Goal: Information Seeking & Learning: Learn about a topic

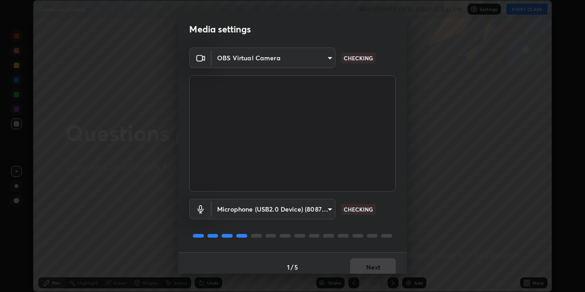
scroll to position [8, 0]
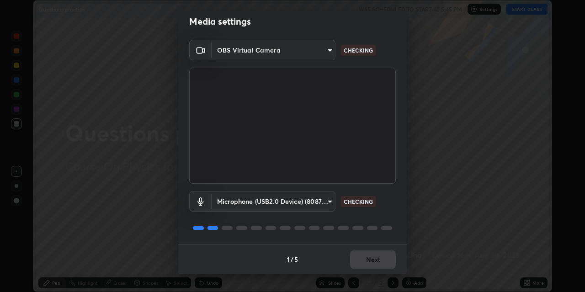
click at [363, 264] on div "1 / 5 Next" at bounding box center [292, 258] width 228 height 29
click at [360, 258] on div "1 / 5 Next" at bounding box center [292, 258] width 228 height 29
click at [362, 259] on div "1 / 5 Next" at bounding box center [292, 258] width 228 height 29
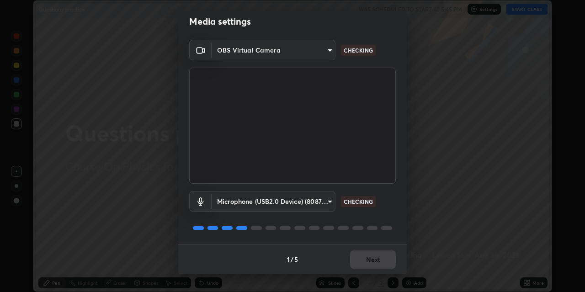
click at [362, 259] on div "1 / 5 Next" at bounding box center [292, 258] width 228 height 29
click at [363, 259] on div "1 / 5 Next" at bounding box center [292, 258] width 228 height 29
click at [362, 259] on div "1 / 5 Next" at bounding box center [292, 258] width 228 height 29
click at [362, 258] on div "1 / 5 Next" at bounding box center [292, 258] width 228 height 29
click at [360, 258] on div "1 / 5 Next" at bounding box center [292, 258] width 228 height 29
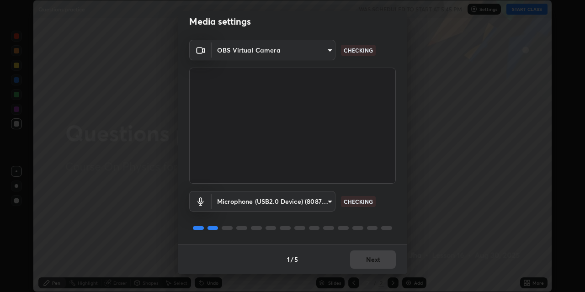
click at [360, 258] on div "1 / 5 Next" at bounding box center [292, 258] width 228 height 29
click at [359, 261] on div "1 / 5 Next" at bounding box center [292, 258] width 228 height 29
click at [359, 260] on div "1 / 5 Next" at bounding box center [292, 258] width 228 height 29
click at [360, 259] on div "1 / 5 Next" at bounding box center [292, 258] width 228 height 29
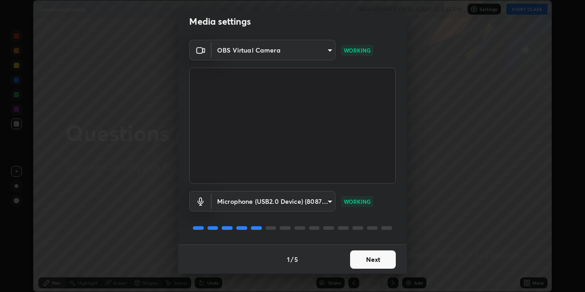
click at [360, 259] on button "Next" at bounding box center [373, 259] width 46 height 18
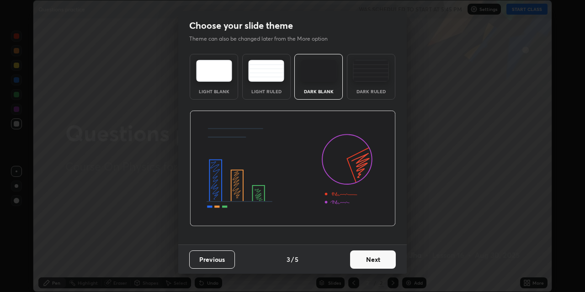
click at [360, 265] on button "Next" at bounding box center [373, 259] width 46 height 18
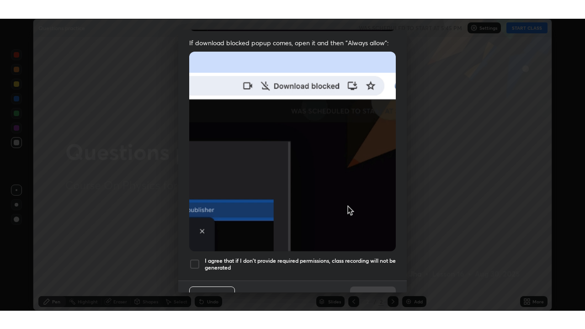
scroll to position [194, 0]
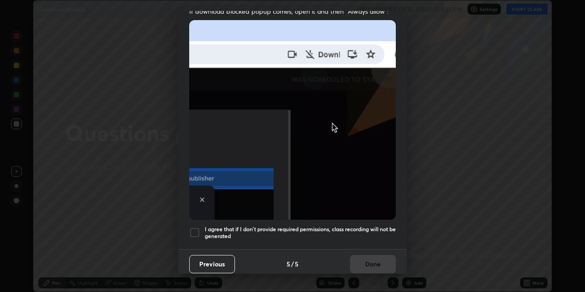
click at [364, 263] on div "Previous 5 / 5 Done" at bounding box center [292, 263] width 228 height 29
click at [364, 259] on div "Previous 5 / 5 Done" at bounding box center [292, 263] width 228 height 29
click at [363, 258] on div "Previous 5 / 5 Done" at bounding box center [292, 263] width 228 height 29
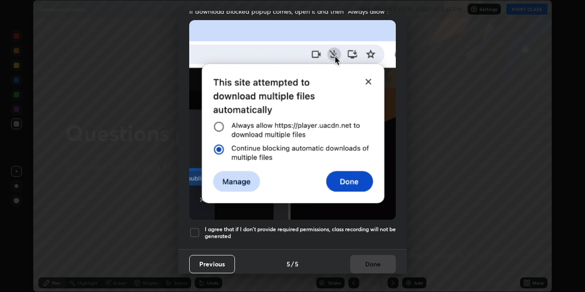
click at [362, 257] on div "Previous 5 / 5 Done" at bounding box center [292, 263] width 228 height 29
click at [193, 228] on div at bounding box center [194, 232] width 11 height 11
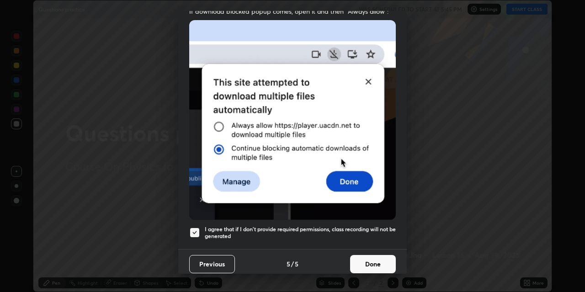
click at [362, 259] on button "Done" at bounding box center [373, 264] width 46 height 18
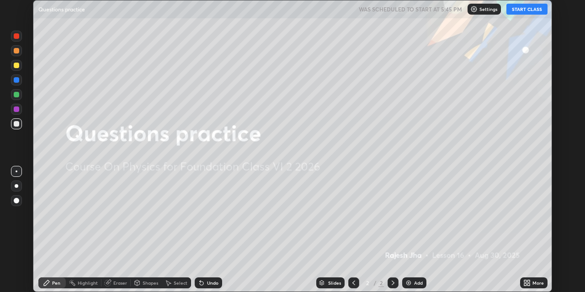
click at [524, 11] on button "START CLASS" at bounding box center [526, 9] width 41 height 11
click at [532, 283] on div "More" at bounding box center [533, 282] width 27 height 11
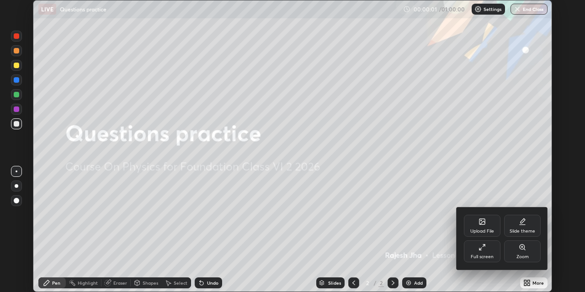
click at [481, 250] on icon at bounding box center [481, 247] width 7 height 7
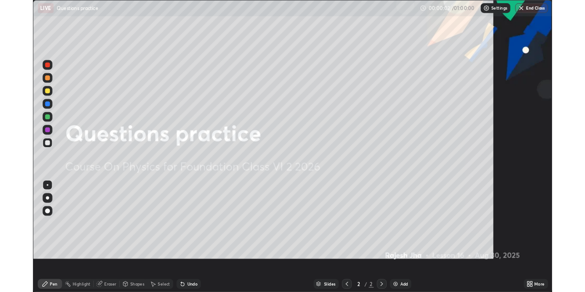
scroll to position [329, 585]
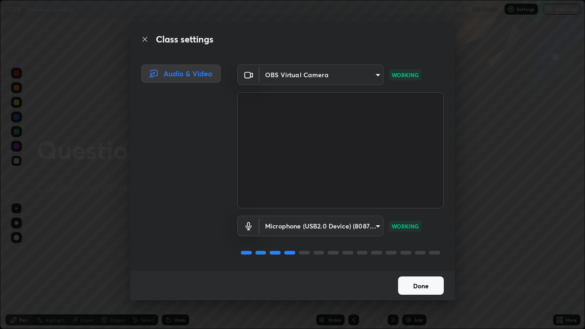
click at [422, 287] on button "Done" at bounding box center [421, 285] width 46 height 18
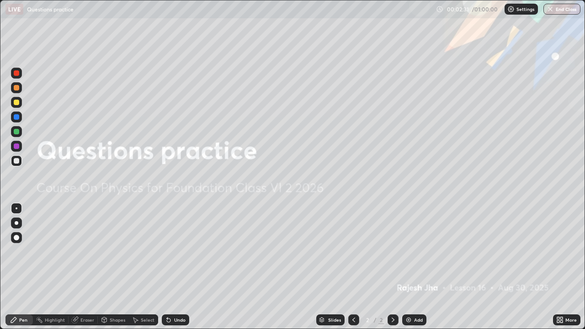
click at [561, 291] on icon at bounding box center [561, 318] width 2 height 2
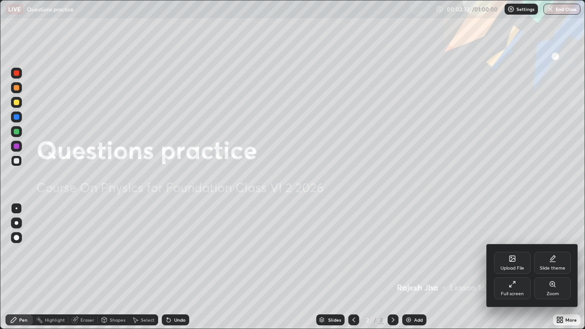
click at [516, 286] on div "Full screen" at bounding box center [512, 288] width 37 height 22
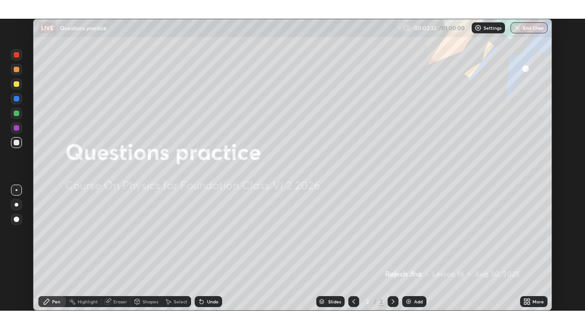
scroll to position [45397, 45104]
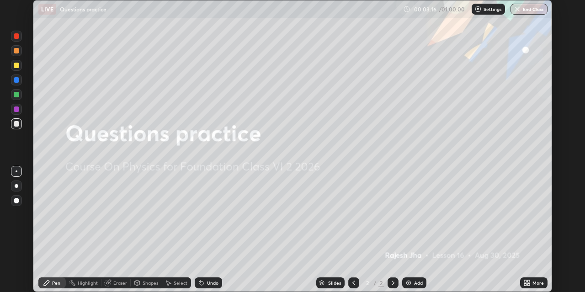
click at [529, 284] on icon at bounding box center [528, 284] width 2 height 2
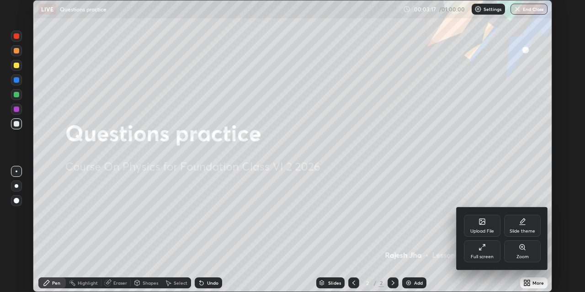
click at [486, 249] on div "Full screen" at bounding box center [482, 251] width 37 height 22
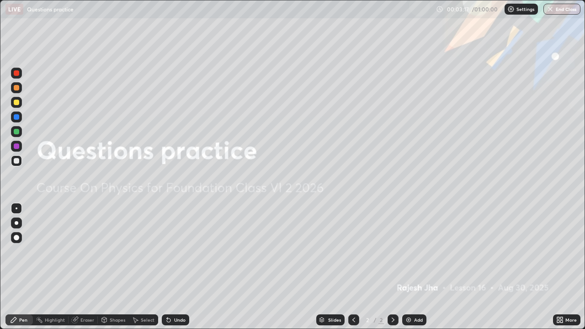
scroll to position [329, 585]
click at [415, 291] on div "Add" at bounding box center [418, 320] width 9 height 5
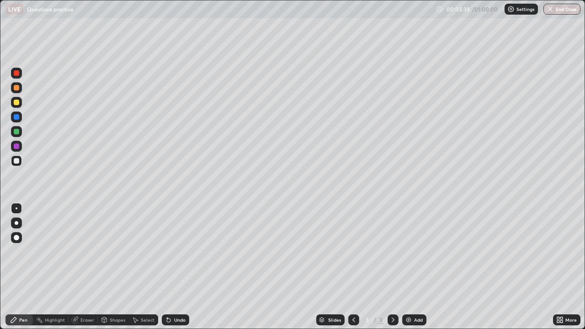
click at [84, 291] on div "Eraser" at bounding box center [83, 319] width 29 height 11
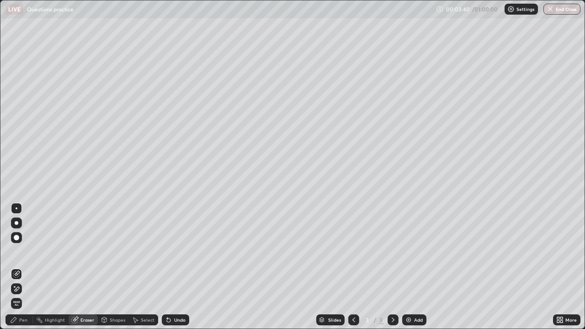
click at [19, 291] on div "Pen" at bounding box center [18, 319] width 27 height 11
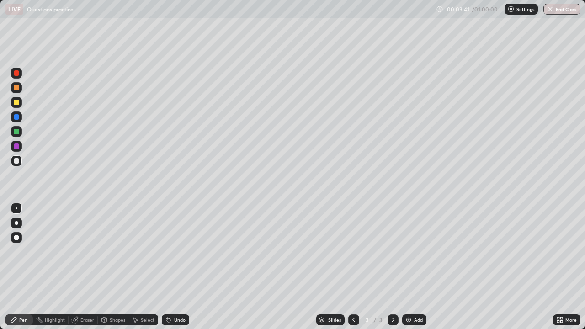
click at [17, 236] on div at bounding box center [16, 237] width 5 height 5
click at [17, 104] on div at bounding box center [16, 102] width 5 height 5
click at [83, 291] on div "Eraser" at bounding box center [83, 319] width 29 height 11
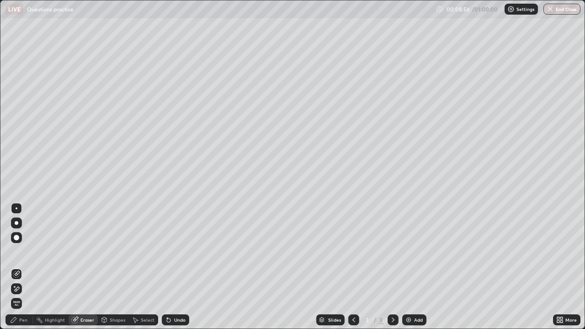
click at [28, 291] on div "Pen" at bounding box center [18, 319] width 27 height 11
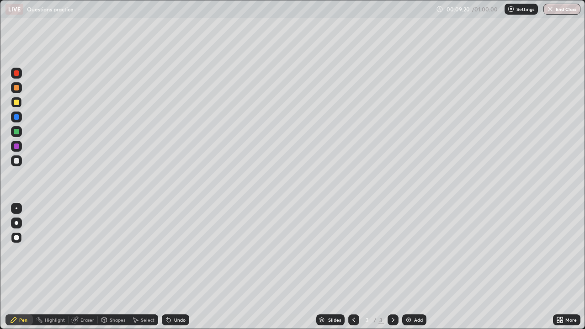
click at [18, 160] on div at bounding box center [16, 160] width 5 height 5
click at [75, 291] on icon at bounding box center [75, 319] width 5 height 5
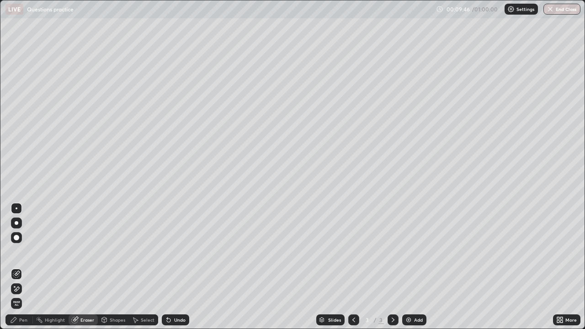
click at [22, 291] on div "Pen" at bounding box center [23, 320] width 8 height 5
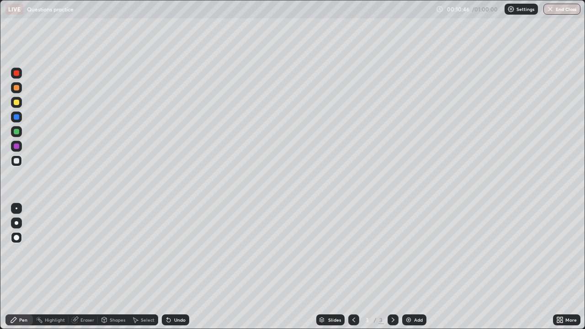
click at [16, 132] on div at bounding box center [16, 131] width 5 height 5
click at [83, 291] on div "Eraser" at bounding box center [87, 320] width 14 height 5
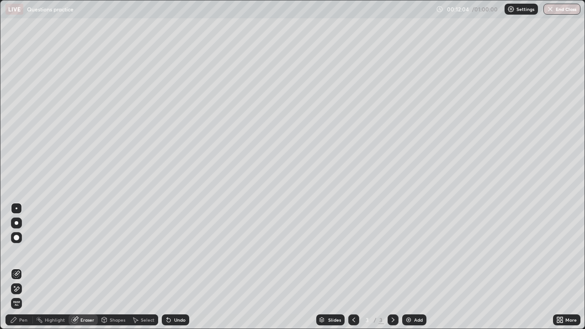
click at [23, 291] on div "Pen" at bounding box center [23, 320] width 8 height 5
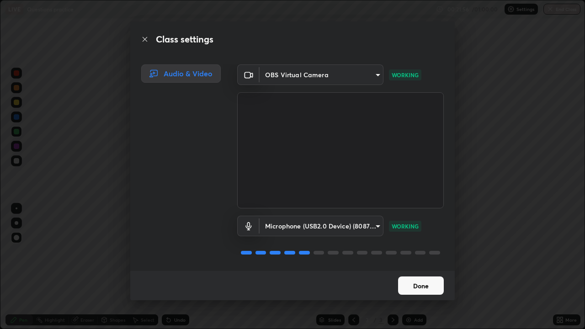
click at [420, 287] on button "Done" at bounding box center [421, 285] width 46 height 18
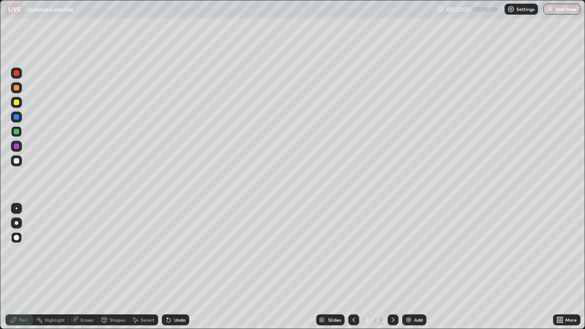
click at [408, 291] on img at bounding box center [408, 319] width 7 height 7
click at [76, 291] on icon at bounding box center [75, 320] width 6 height 6
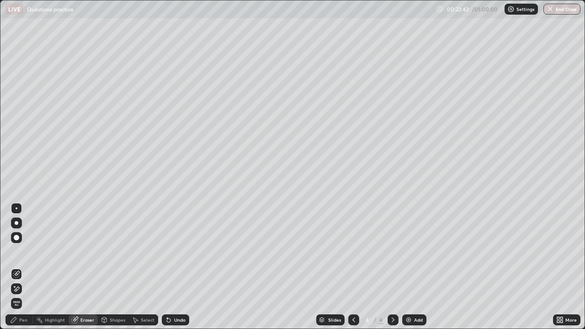
click at [24, 291] on div "Pen" at bounding box center [23, 320] width 8 height 5
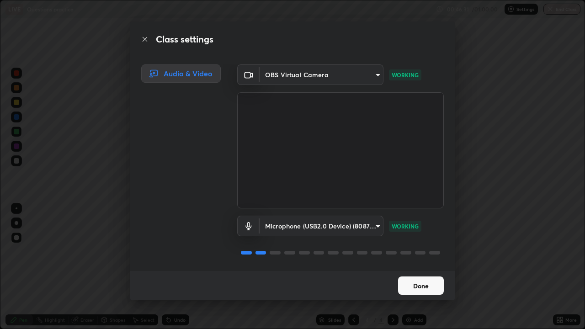
click at [414, 286] on button "Done" at bounding box center [421, 285] width 46 height 18
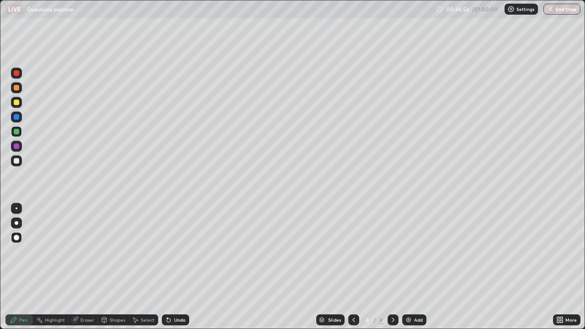
click at [573, 9] on button "End Class" at bounding box center [561, 9] width 37 height 11
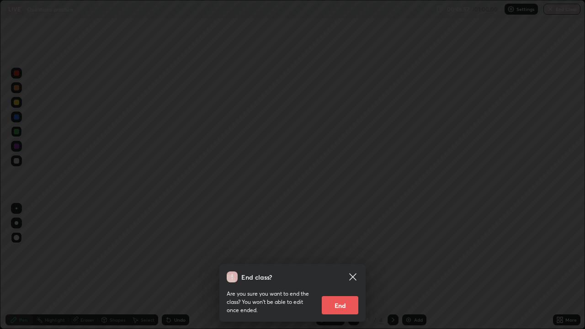
click at [344, 291] on button "End" at bounding box center [340, 305] width 37 height 18
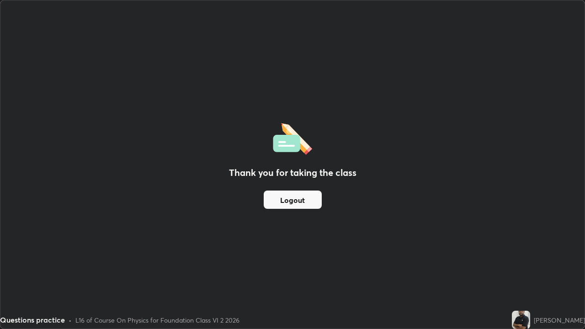
click at [350, 276] on div "Thank you for taking the class Logout" at bounding box center [292, 164] width 584 height 328
